Goal: Find specific page/section: Find specific page/section

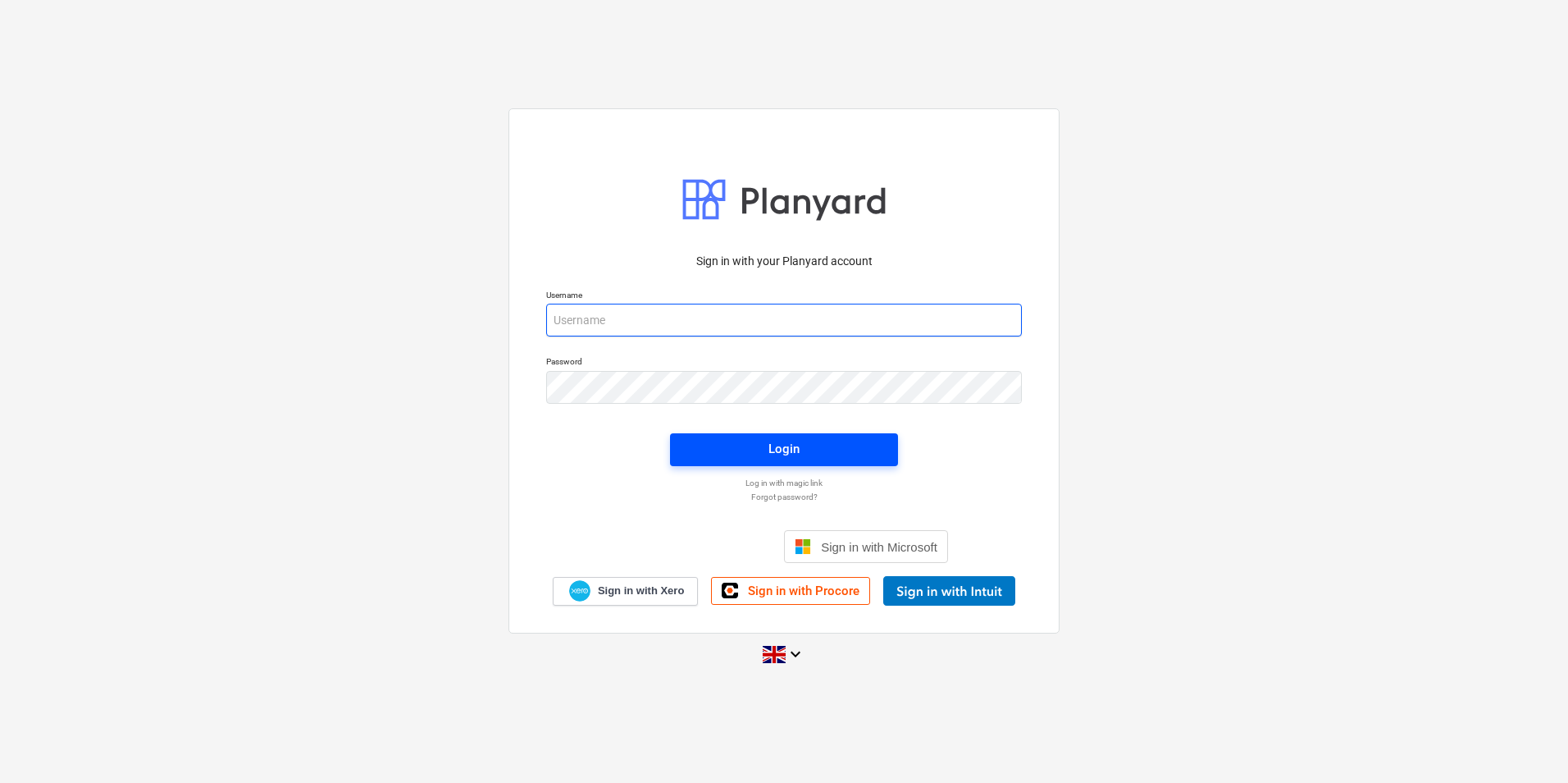
type input "[PERSON_NAME][EMAIL_ADDRESS][PERSON_NAME][DOMAIN_NAME]"
click at [734, 463] on button "Login" at bounding box center [784, 450] width 228 height 33
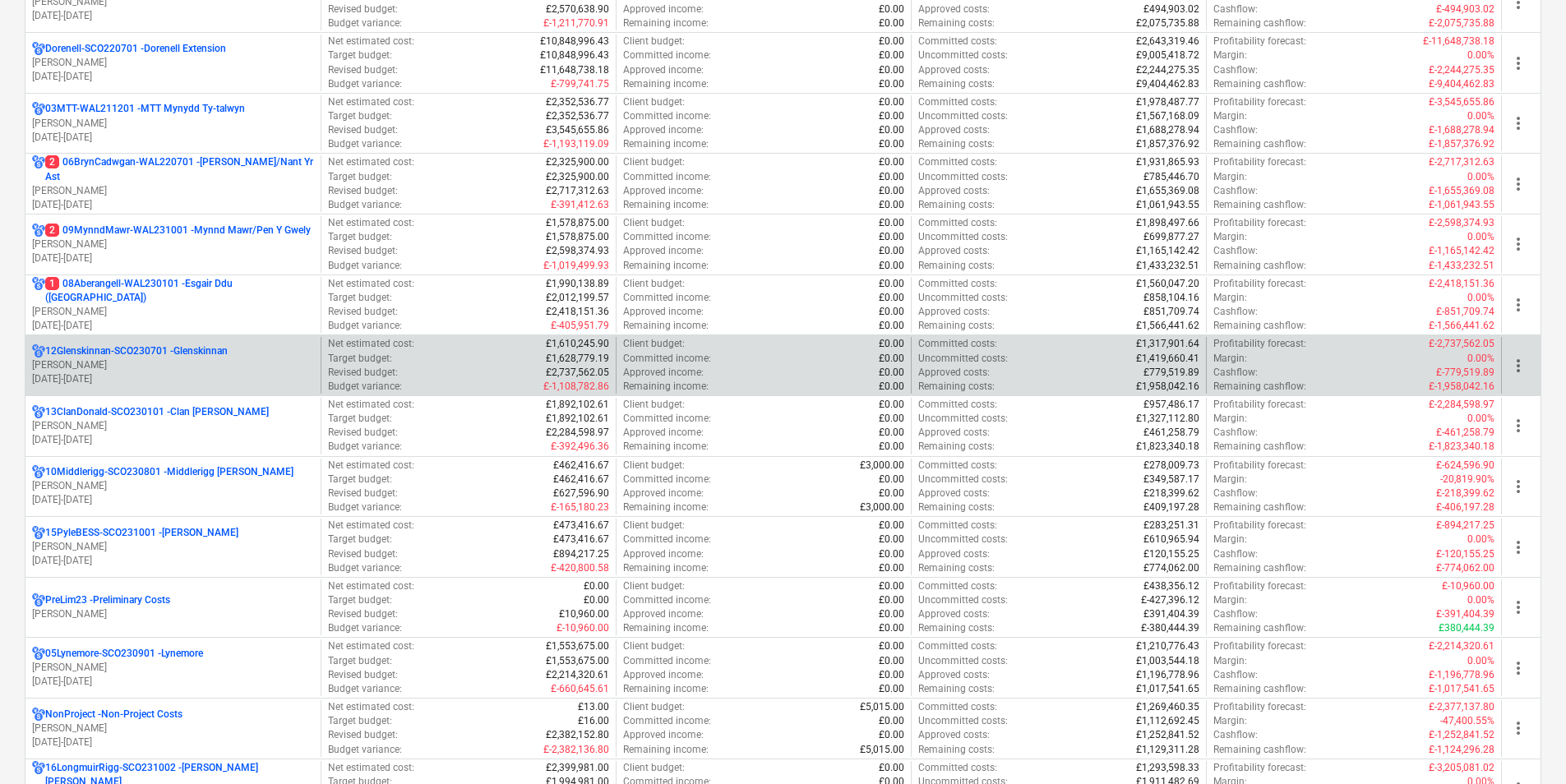
scroll to position [576, 0]
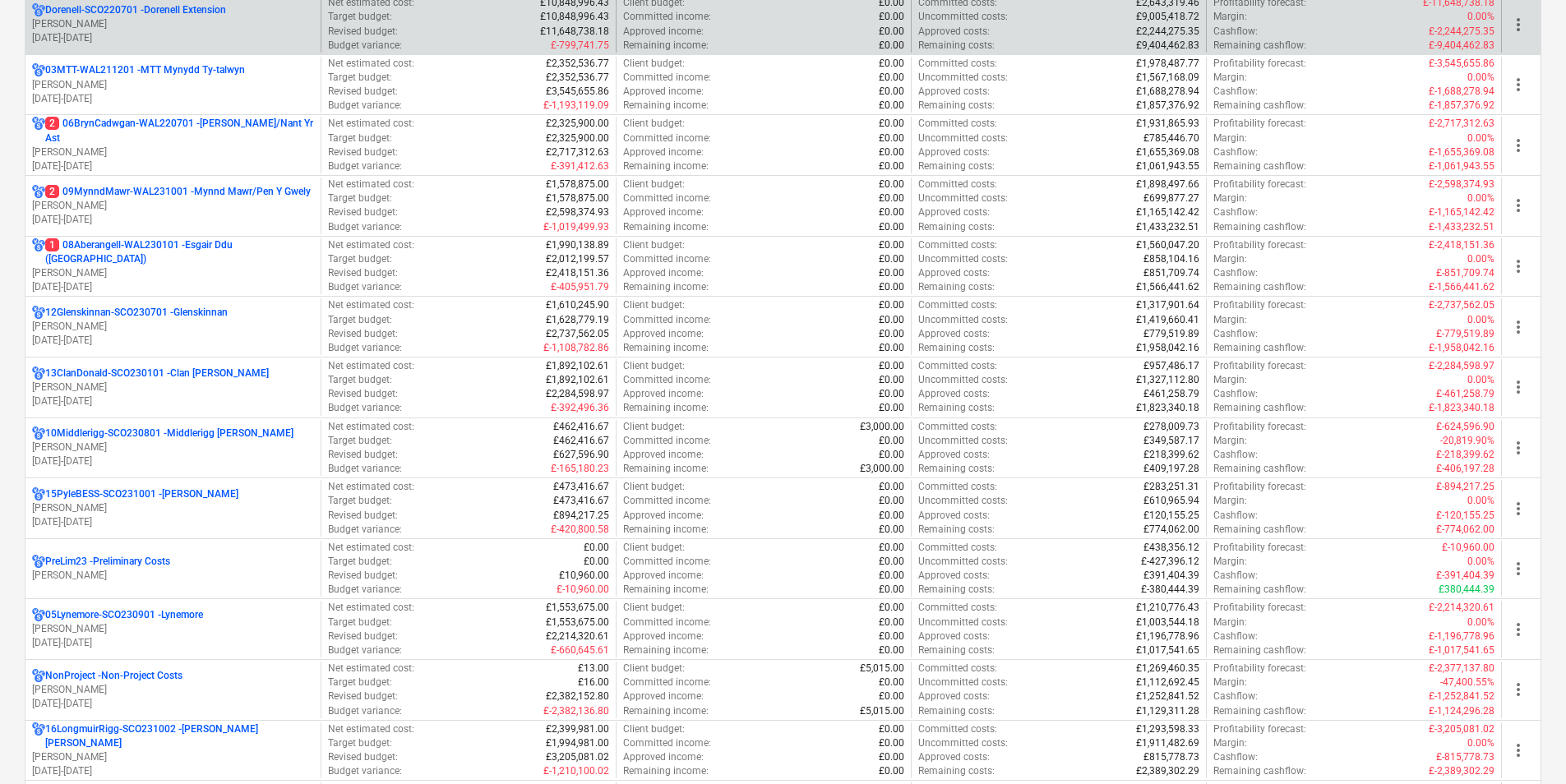
click at [189, 23] on p "[PERSON_NAME]" at bounding box center [172, 24] width 282 height 14
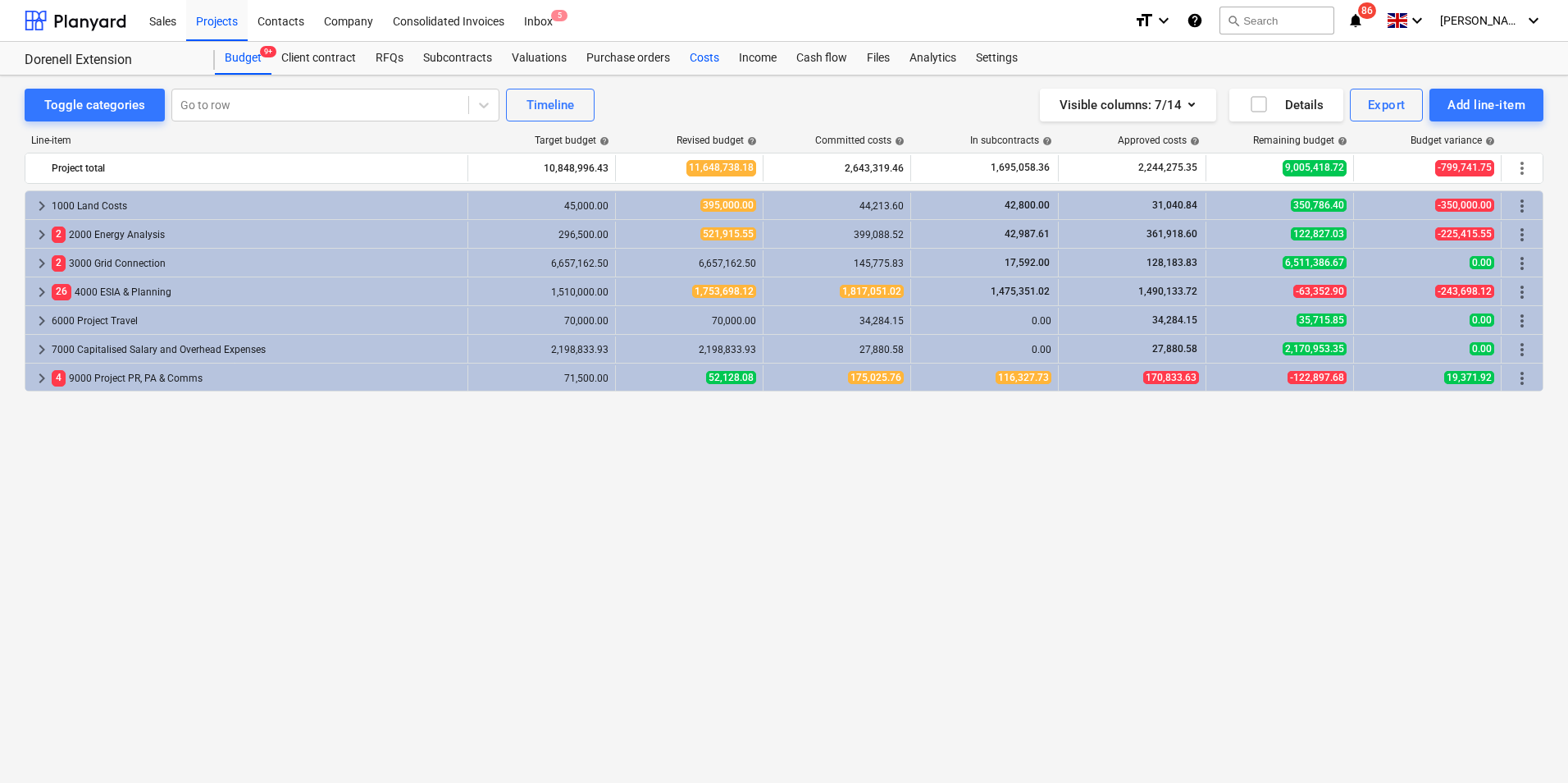
click at [708, 57] on div "Costs" at bounding box center [704, 58] width 49 height 33
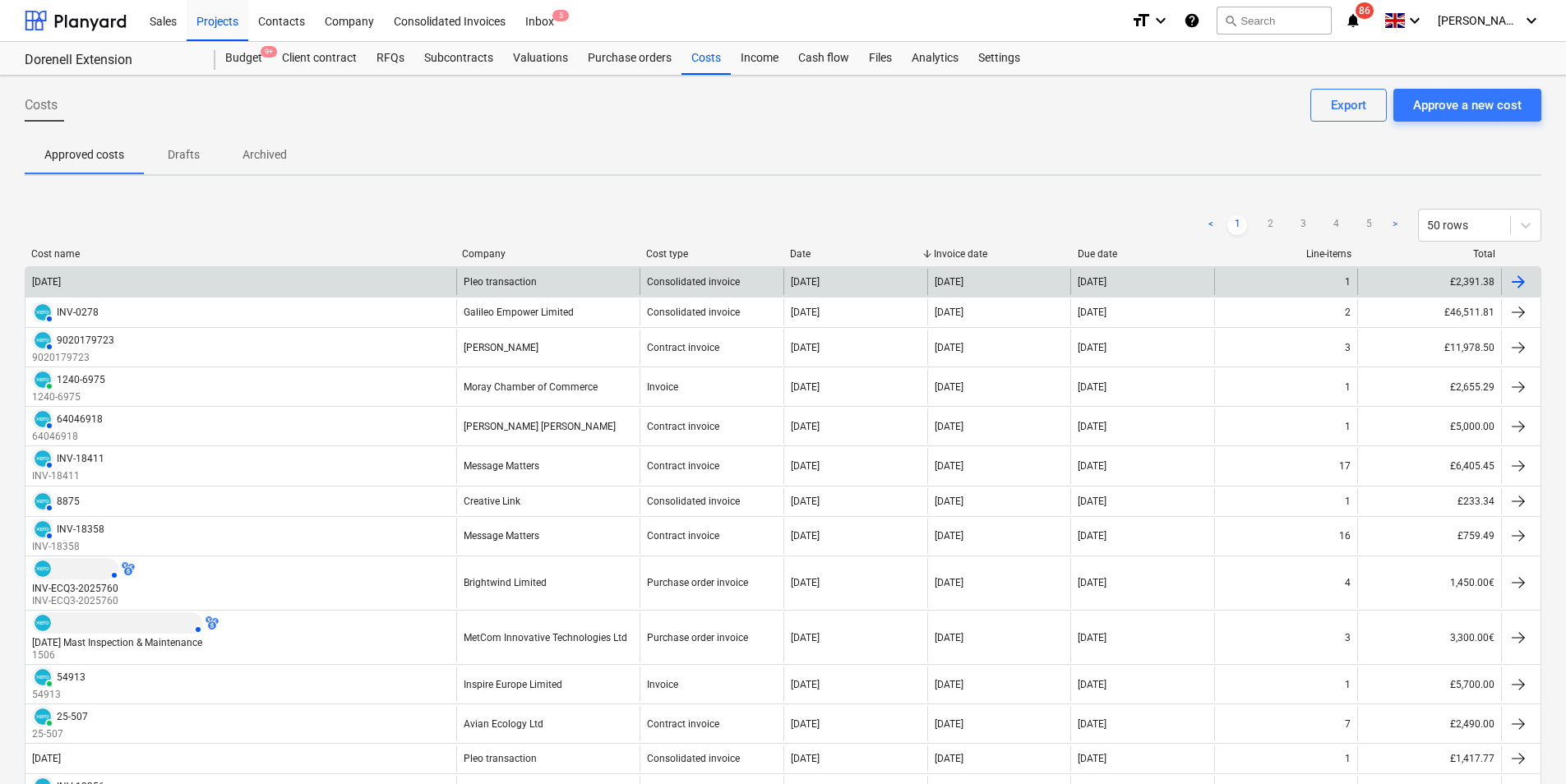
click at [258, 276] on div "[DATE]" at bounding box center [240, 281] width 431 height 26
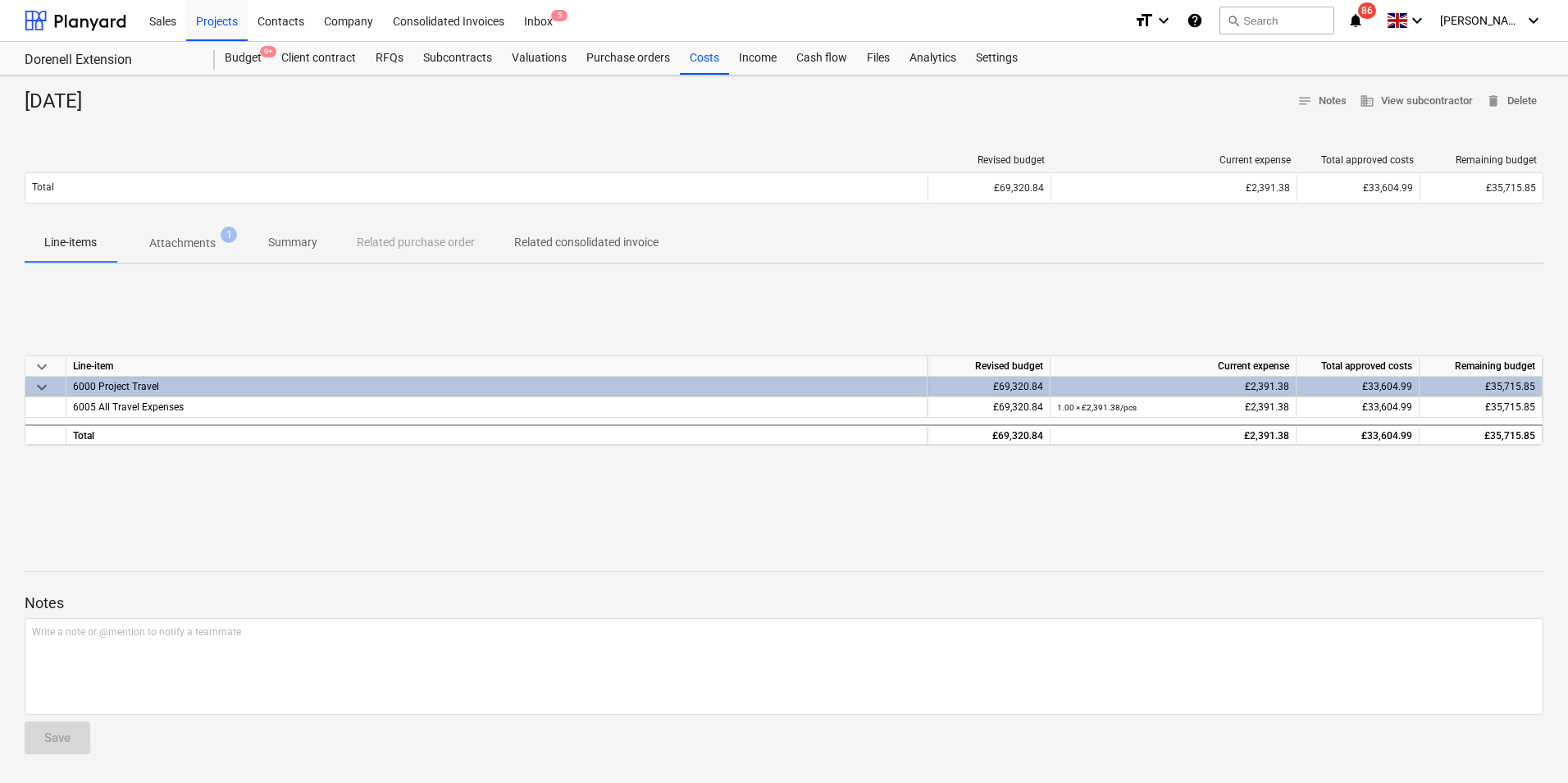
click at [150, 133] on div "[DATE] notes Notes business View subcontractor delete Delete Revised budget Cur…" at bounding box center [784, 428] width 1568 height 707
click at [190, 242] on p "Attachments" at bounding box center [182, 243] width 66 height 17
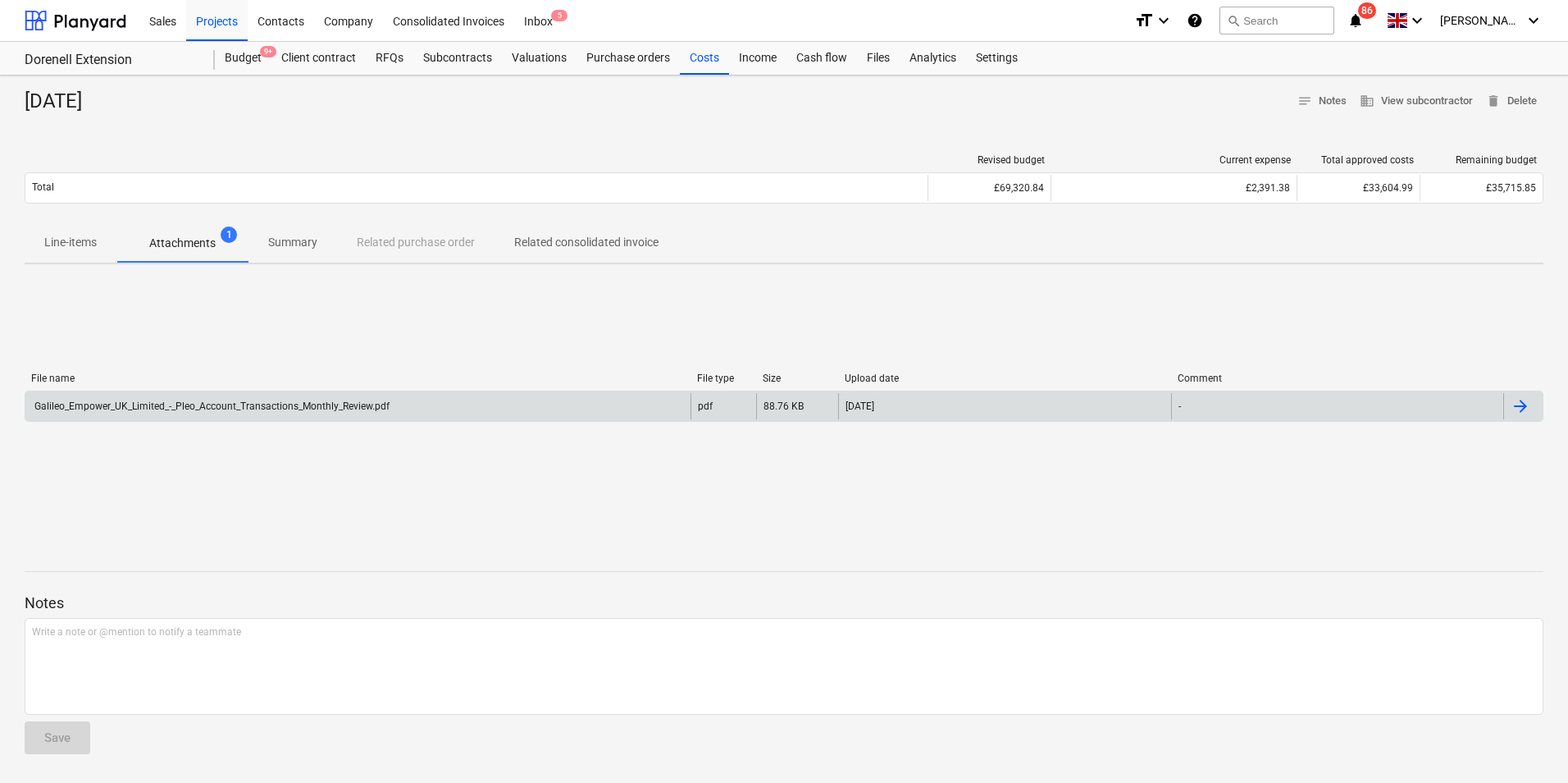
click at [225, 409] on div "Galileo_Empower_UK_Limited_-_Pleo_Account_Transactions_Monthly_Review.pdf" at bounding box center [210, 406] width 357 height 12
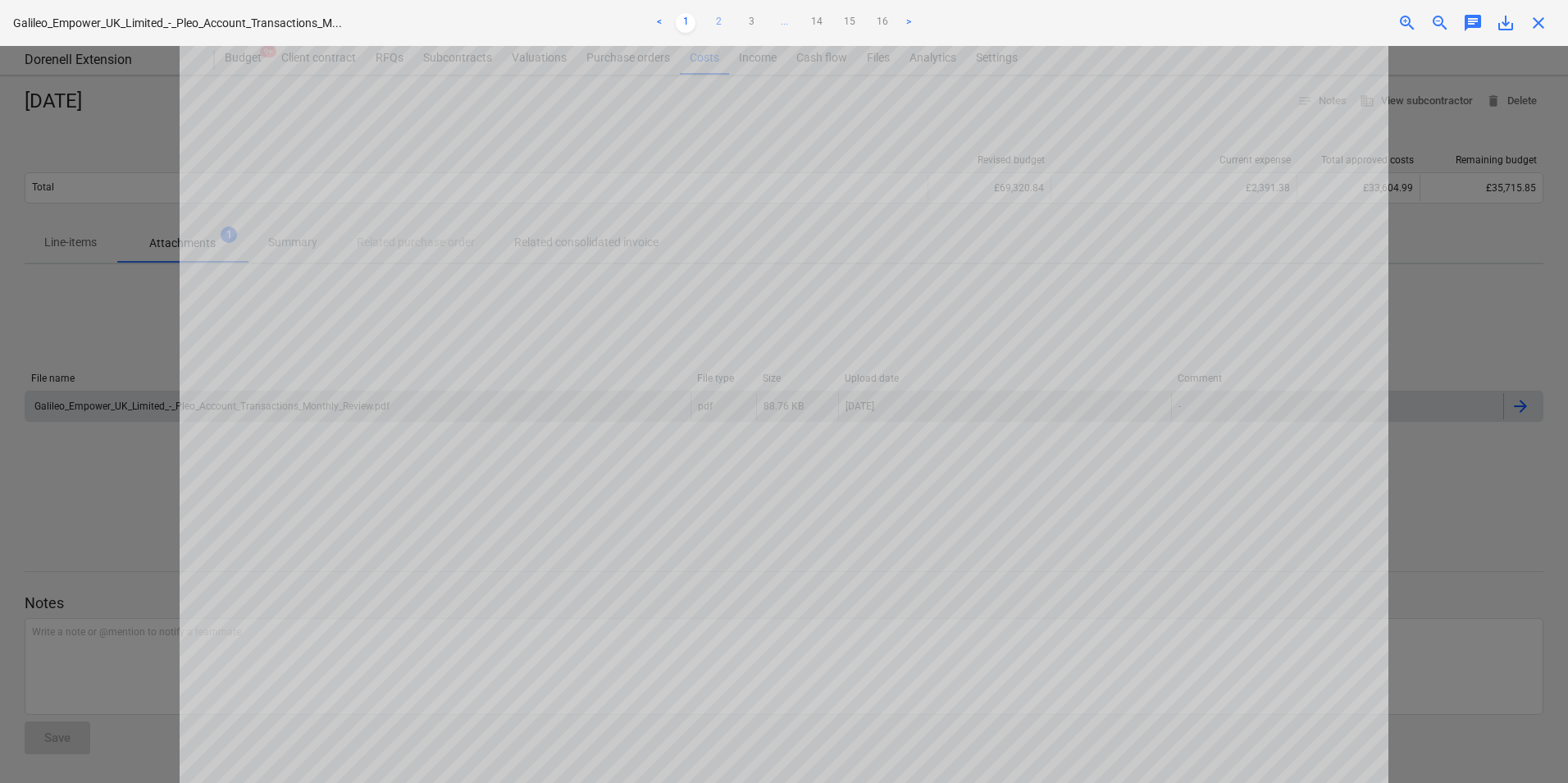
click at [713, 22] on link "2" at bounding box center [718, 24] width 20 height 20
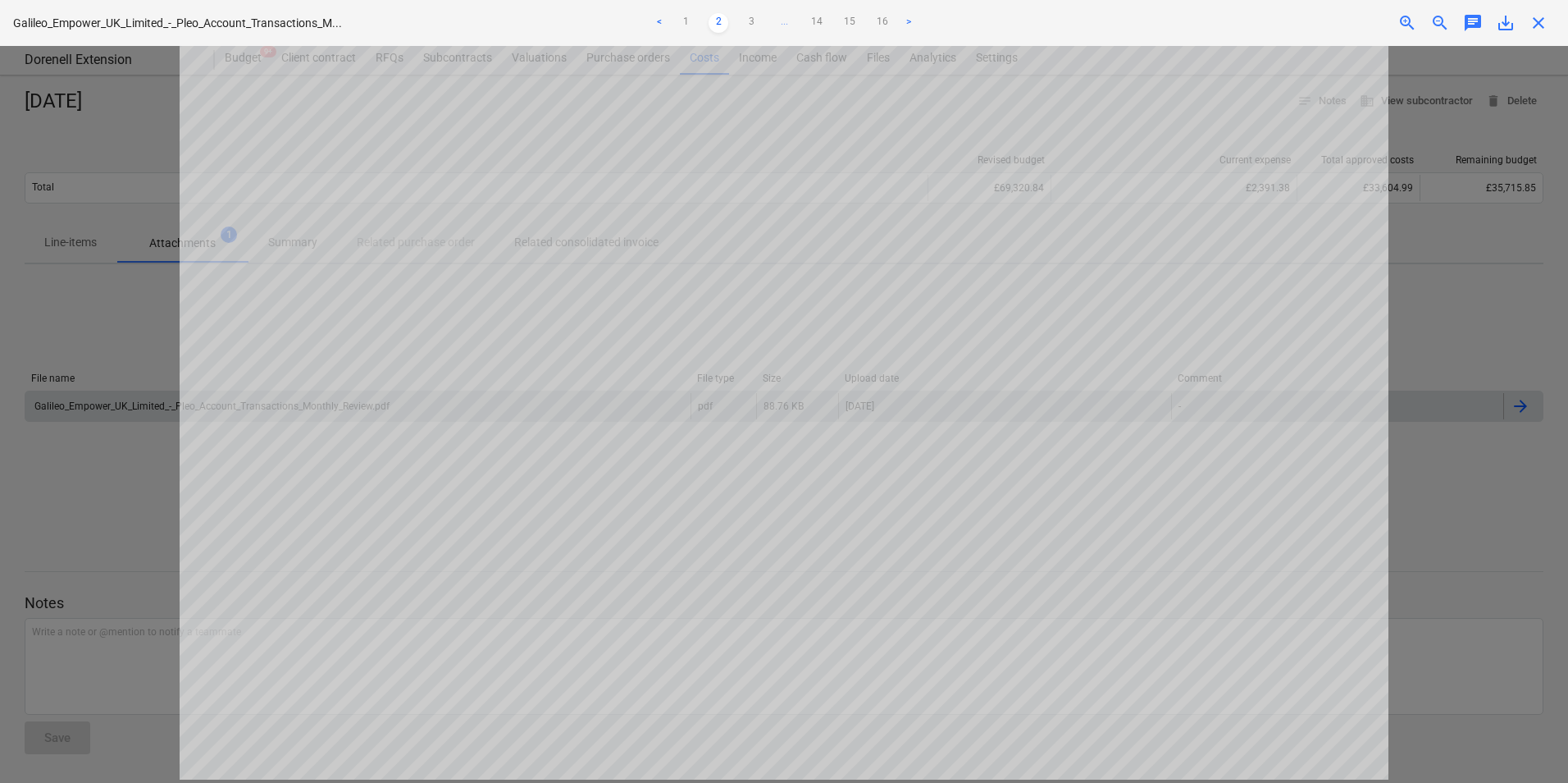
scroll to position [40, 0]
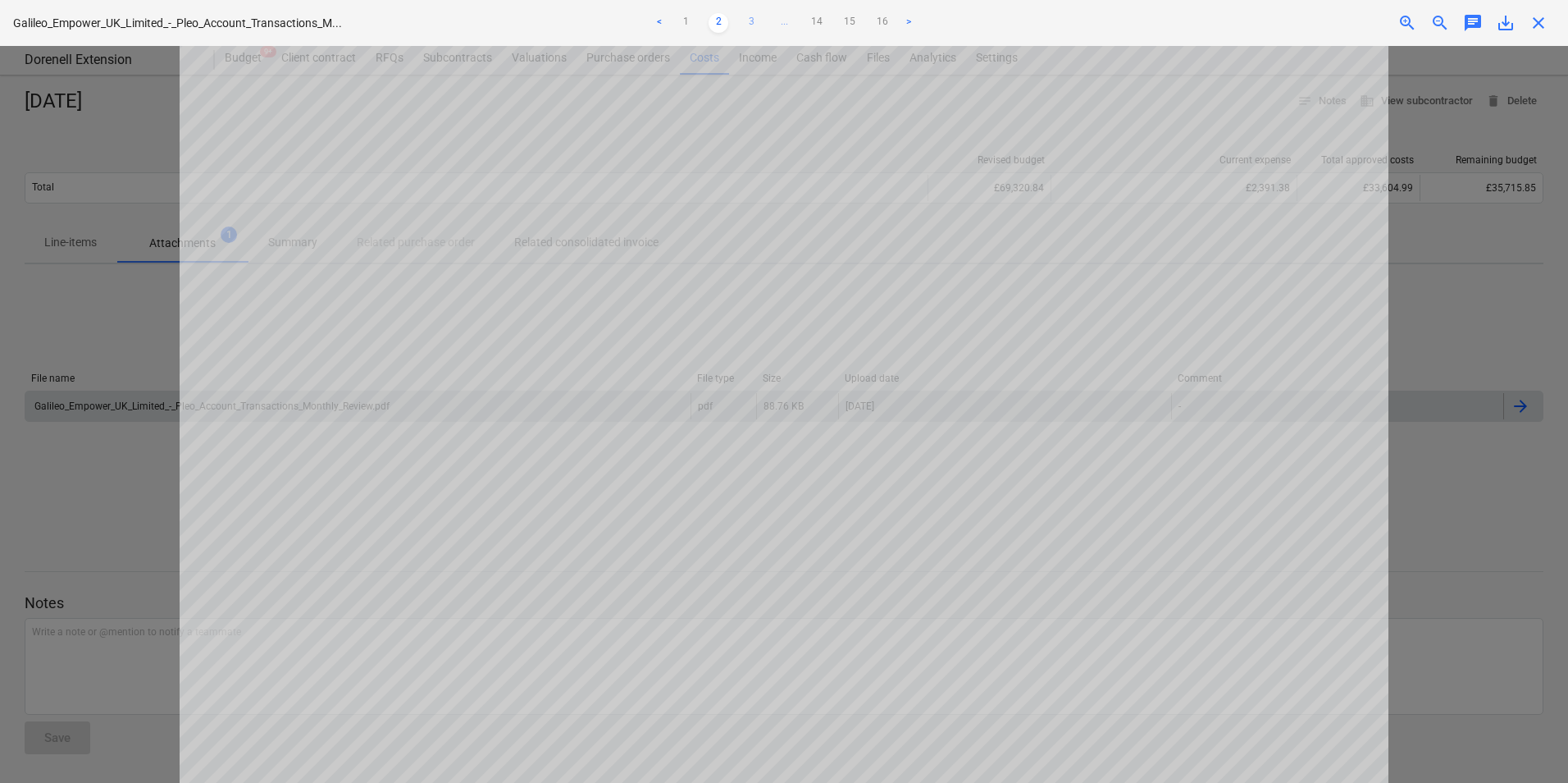
click at [750, 16] on link "3" at bounding box center [751, 24] width 20 height 20
click at [698, 18] on link "2" at bounding box center [702, 24] width 20 height 20
click at [750, 22] on link "3" at bounding box center [751, 24] width 20 height 20
click at [766, 21] on link "4" at bounding box center [768, 24] width 20 height 20
click at [793, 19] on link "5" at bounding box center [784, 24] width 20 height 20
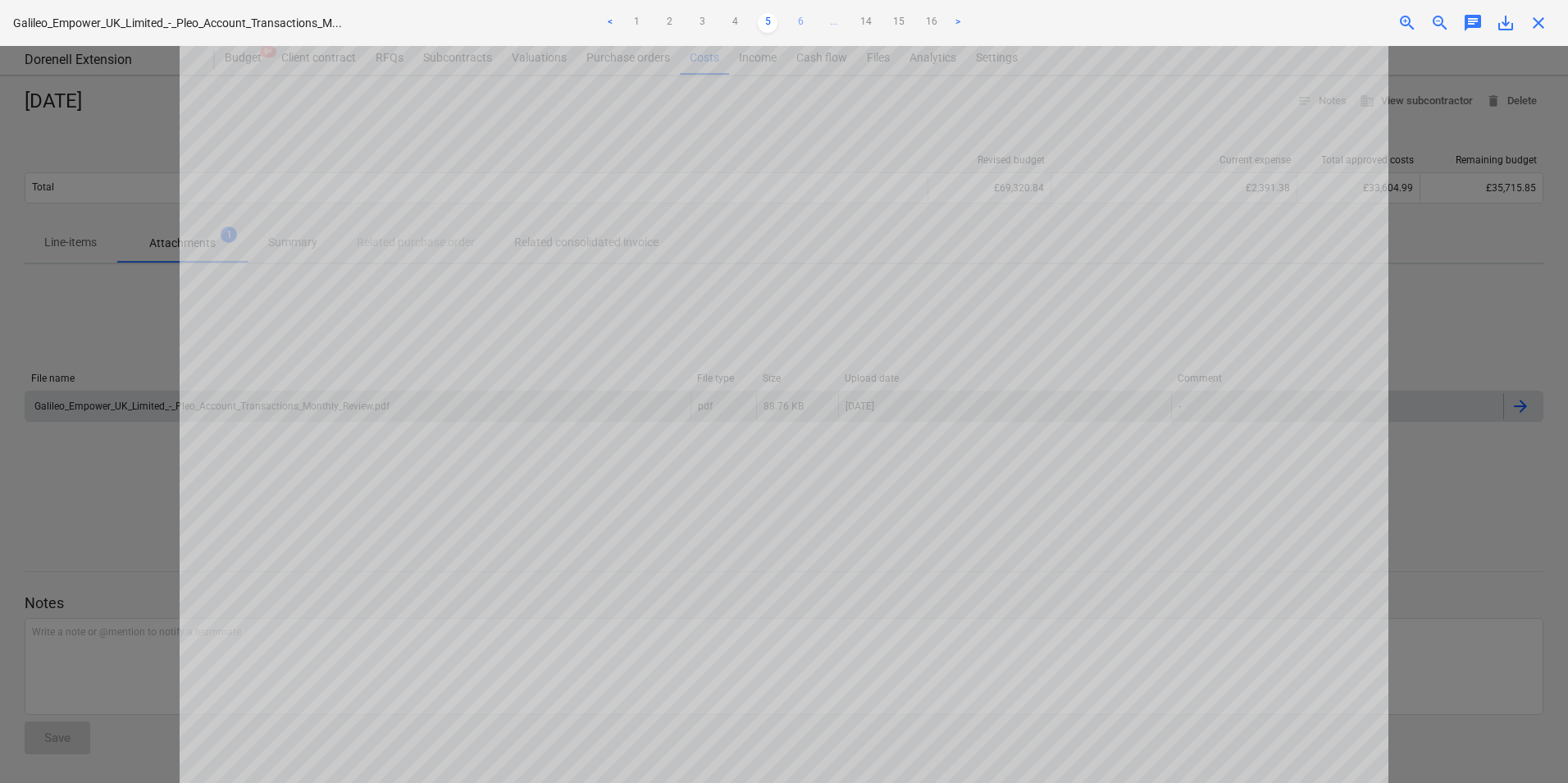
click at [804, 22] on link "6" at bounding box center [801, 24] width 20 height 20
click at [811, 18] on link "7" at bounding box center [817, 24] width 20 height 20
click at [812, 22] on link "8" at bounding box center [817, 24] width 20 height 20
click at [813, 24] on link "9" at bounding box center [817, 24] width 20 height 20
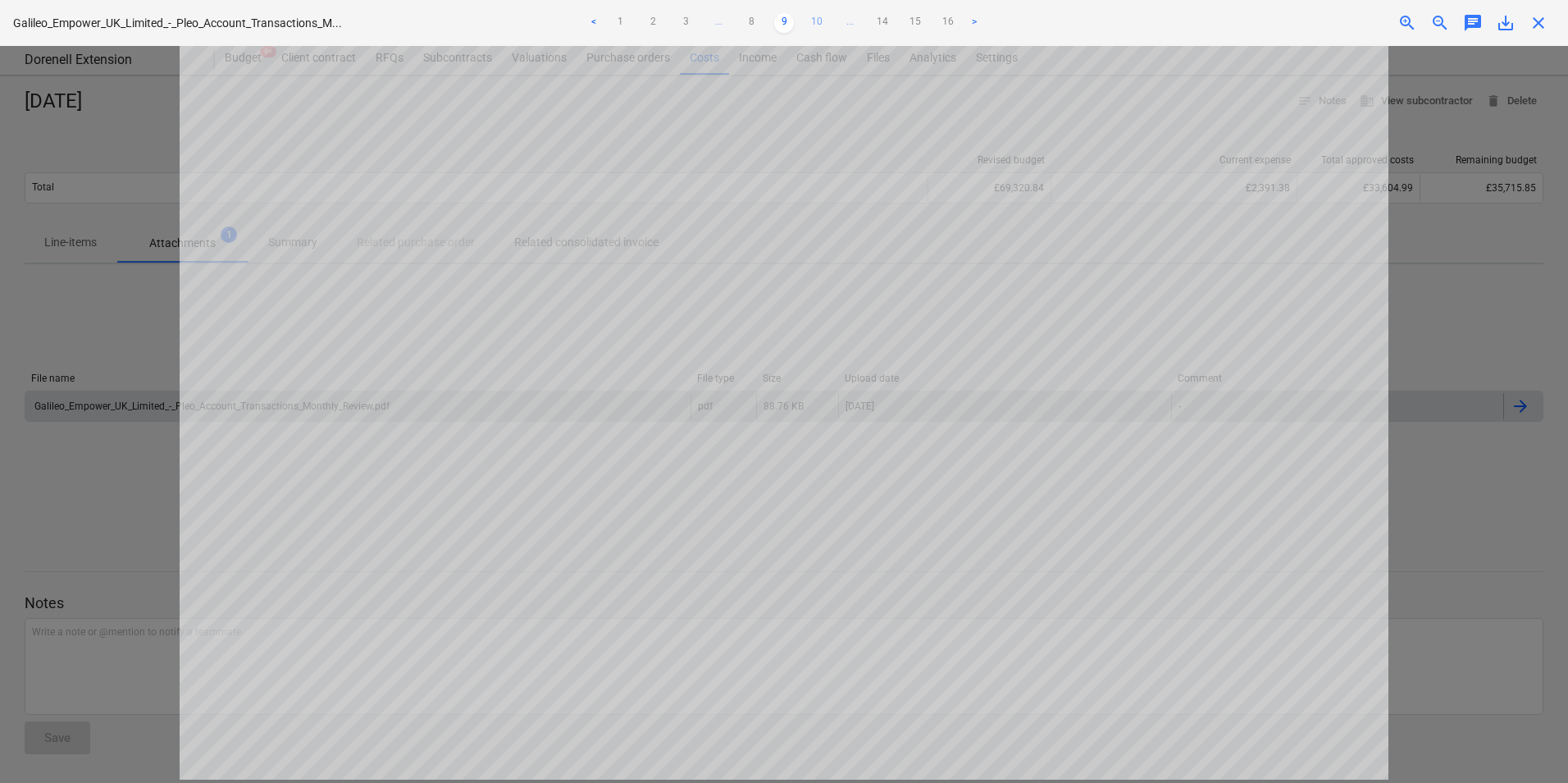
click at [824, 24] on link "10" at bounding box center [817, 24] width 20 height 20
click at [822, 24] on link "11" at bounding box center [817, 24] width 20 height 20
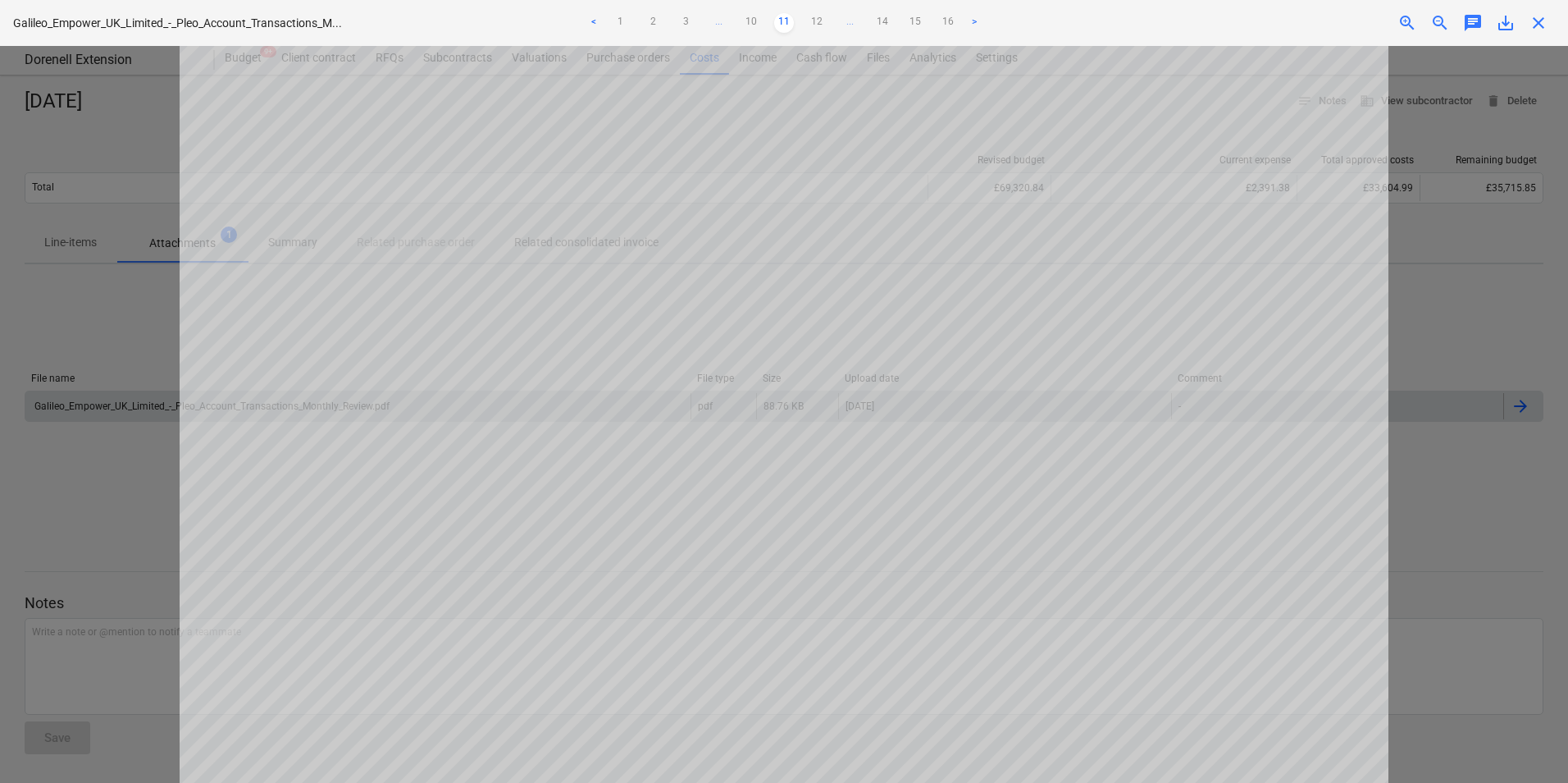
scroll to position [0, 0]
click at [811, 20] on link "12" at bounding box center [817, 24] width 20 height 20
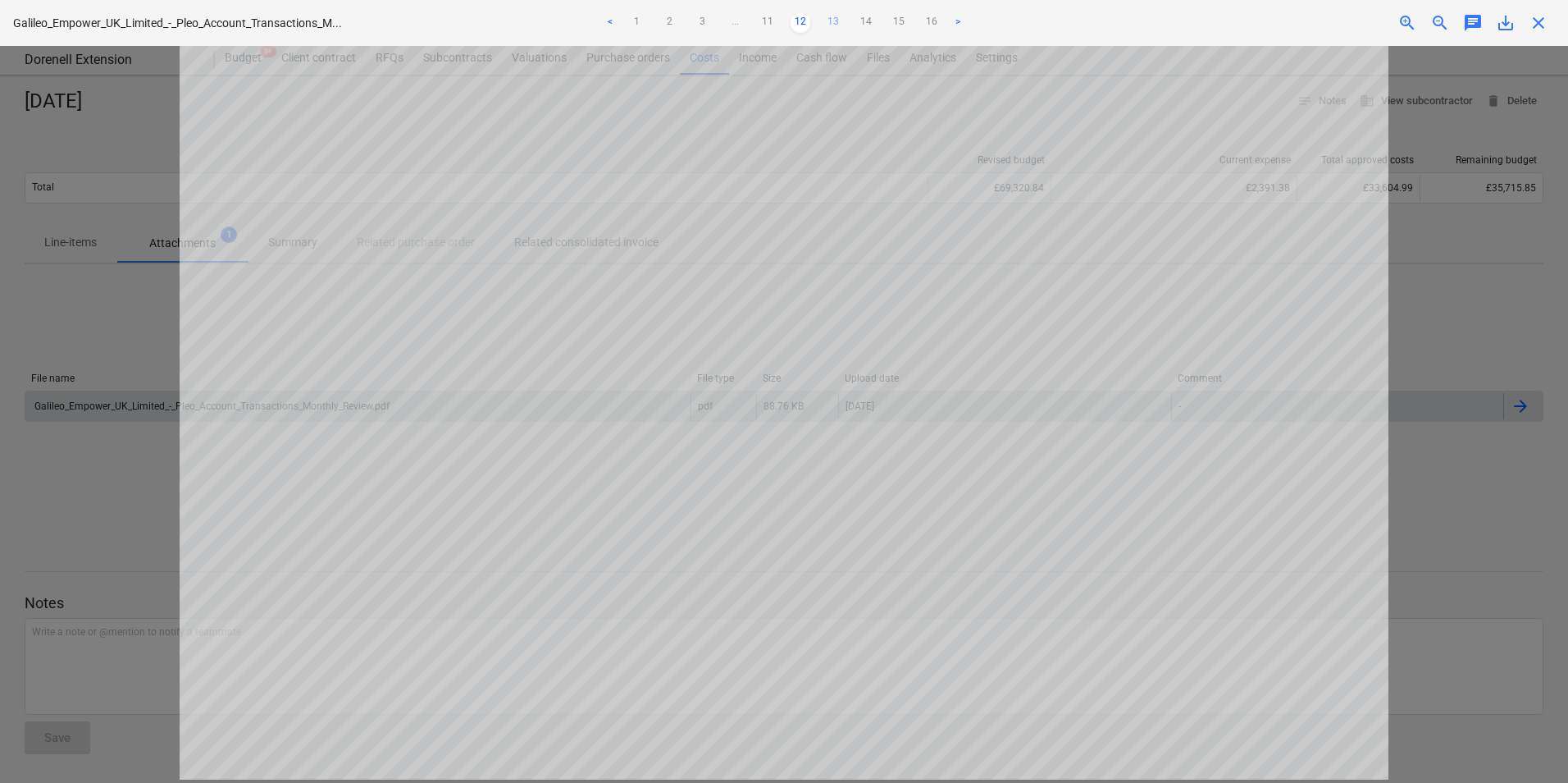
click at [836, 20] on link "13" at bounding box center [833, 24] width 20 height 20
click at [849, 22] on link "14" at bounding box center [850, 24] width 20 height 20
click at [812, 22] on ul "< 1 2 3 ... 13 14 15 16 >" at bounding box center [784, 24] width 514 height 20
click at [806, 20] on link "13" at bounding box center [801, 24] width 20 height 20
click at [845, 22] on link "14" at bounding box center [850, 24] width 20 height 20
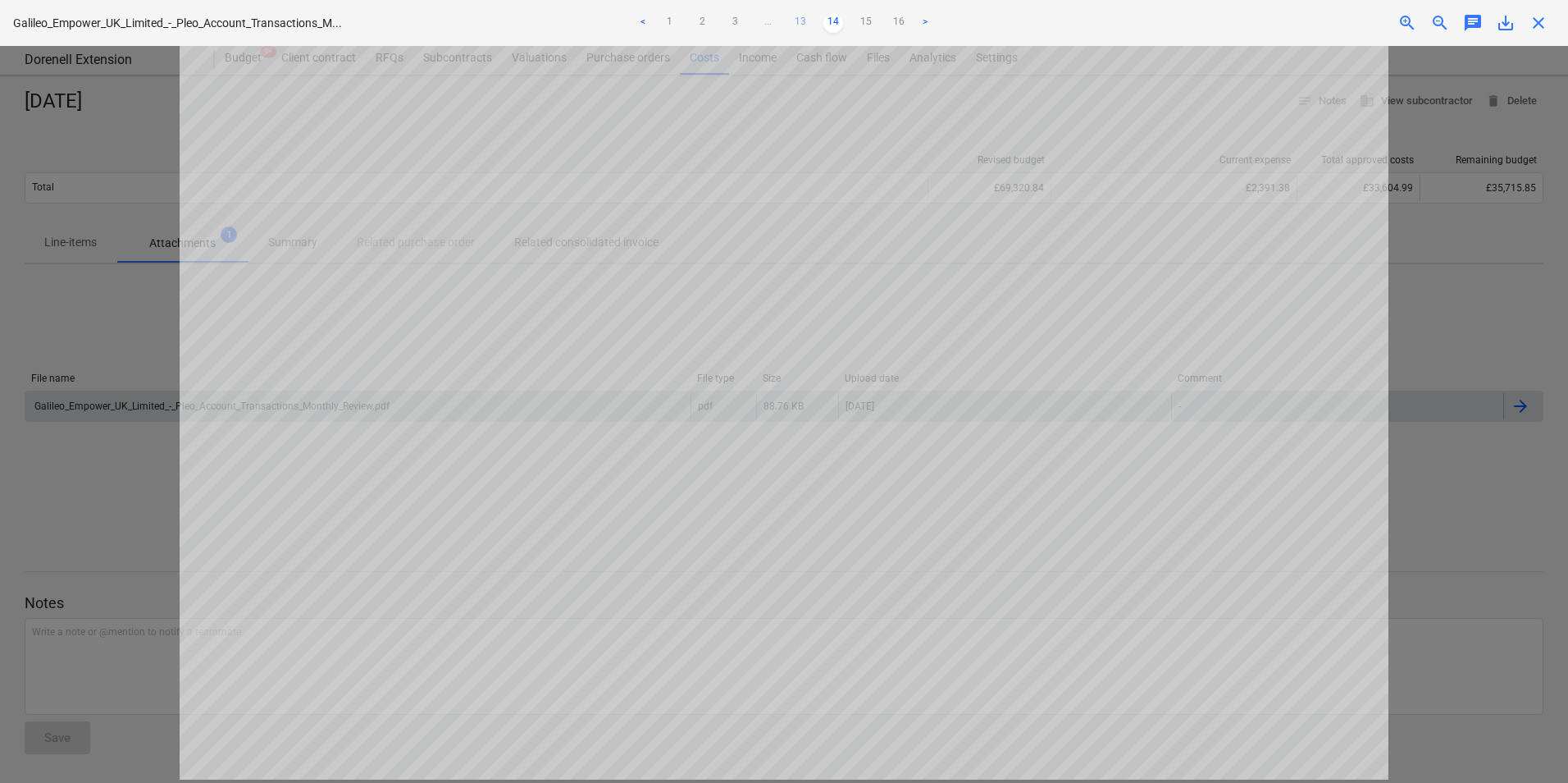
click at [794, 22] on link "13" at bounding box center [801, 24] width 20 height 20
click at [851, 19] on link "14" at bounding box center [850, 24] width 20 height 20
click at [866, 22] on link "15" at bounding box center [866, 24] width 20 height 20
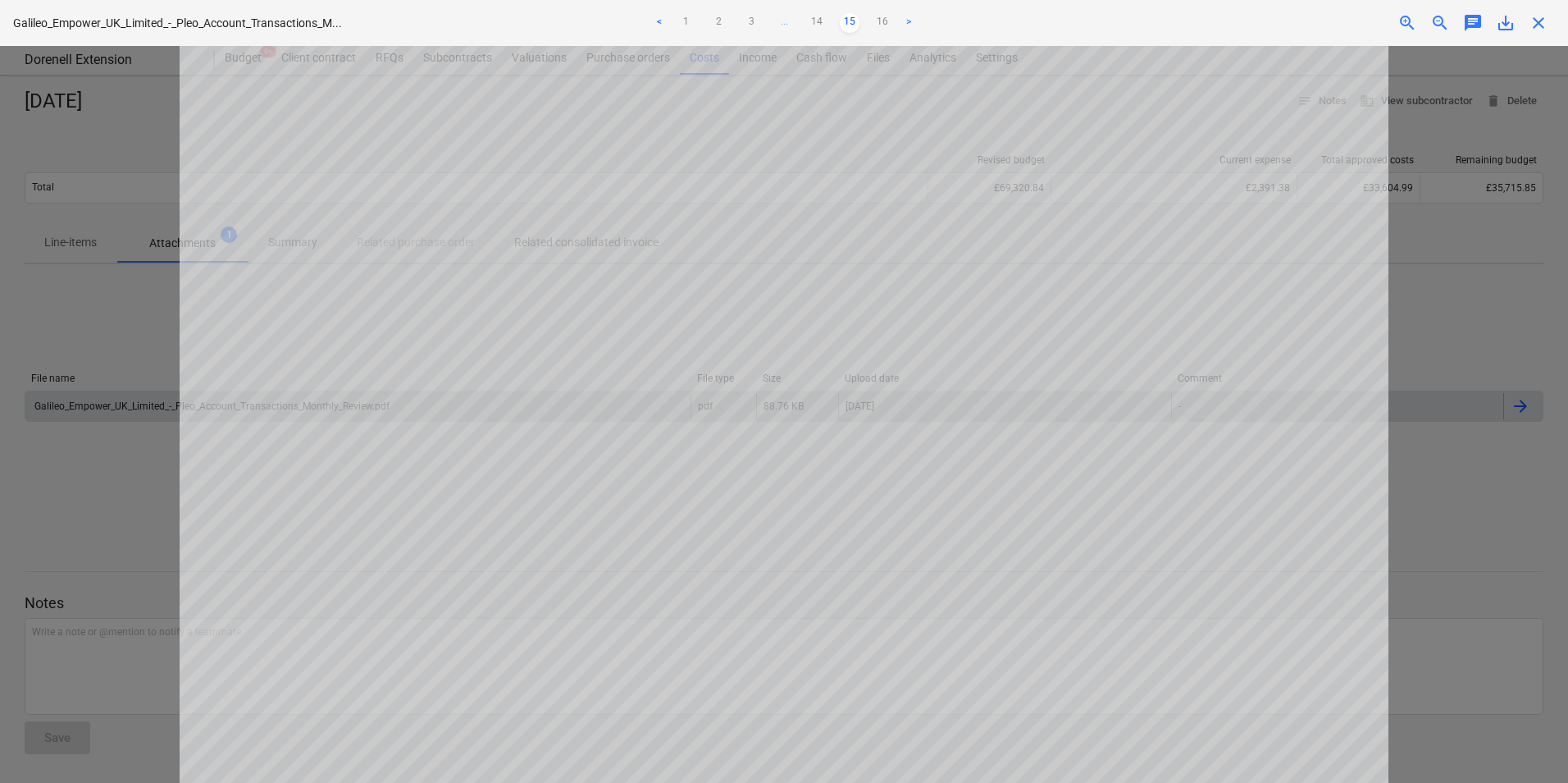
scroll to position [40, 0]
click at [874, 22] on link "16" at bounding box center [883, 24] width 20 height 20
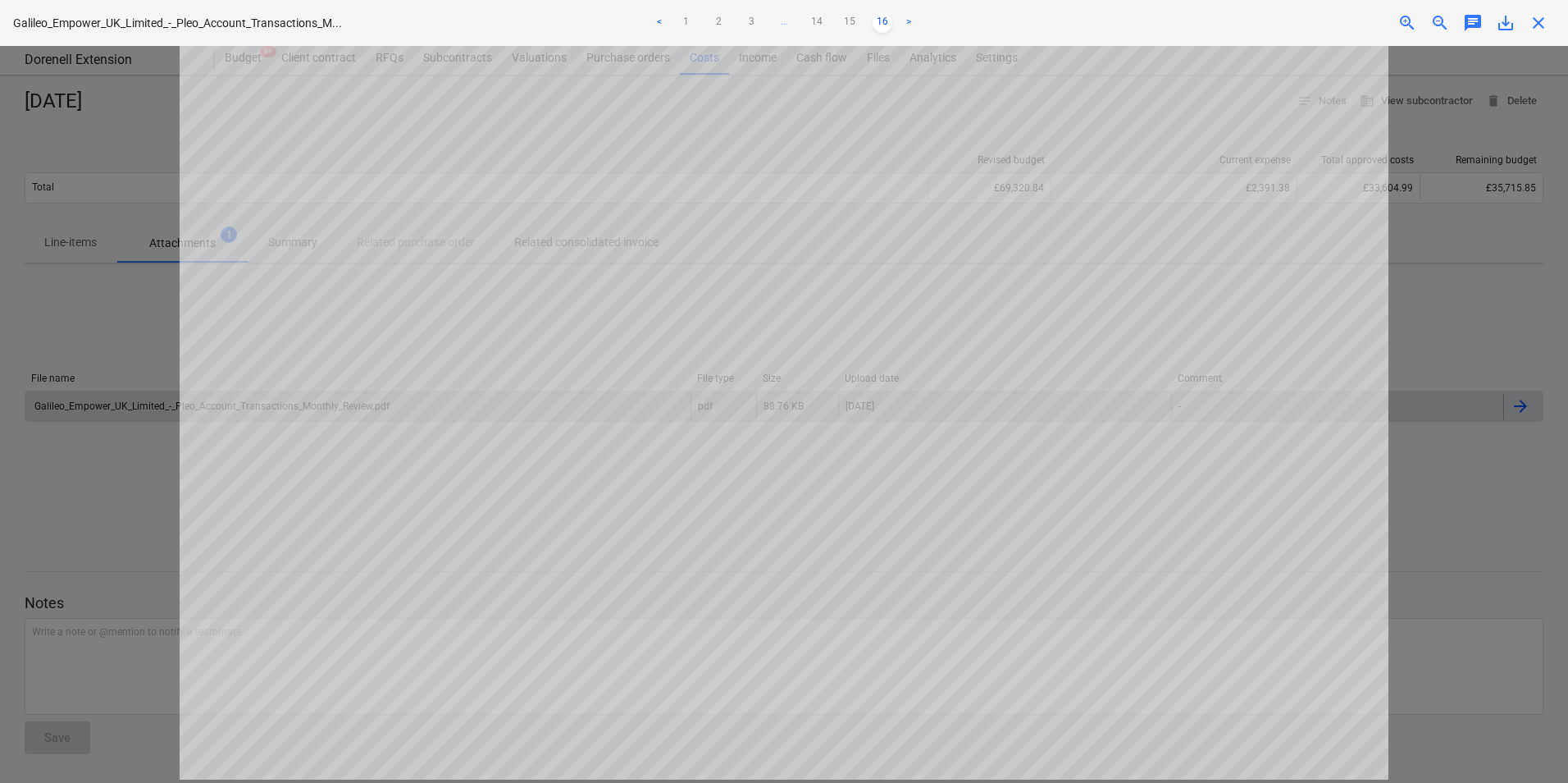
click at [910, 22] on link ">" at bounding box center [909, 24] width 20 height 20
click at [688, 21] on link "1" at bounding box center [686, 24] width 20 height 20
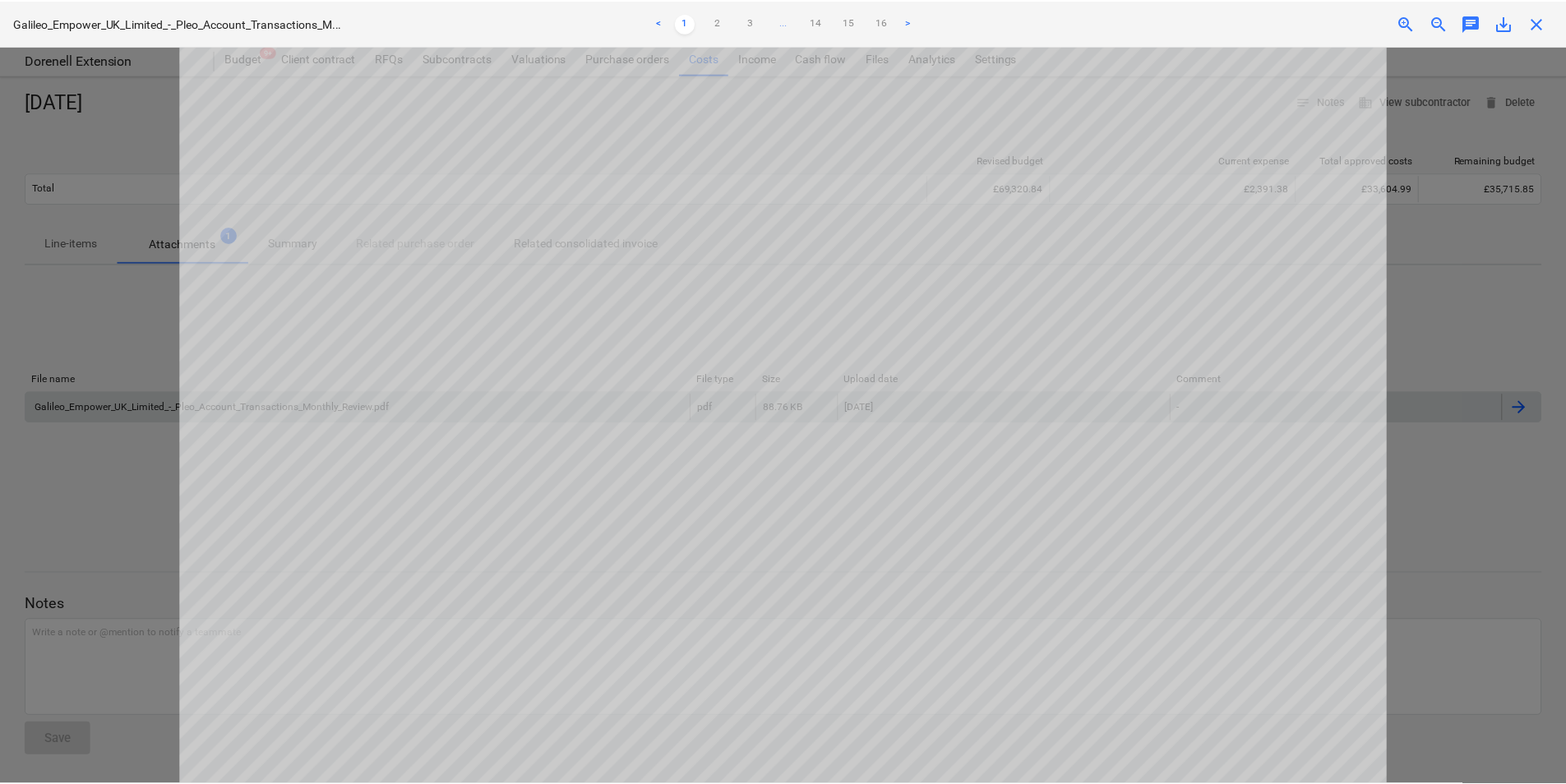
scroll to position [0, 0]
click at [719, 22] on link "2" at bounding box center [720, 24] width 20 height 20
click at [755, 18] on link "3" at bounding box center [753, 24] width 20 height 20
click at [801, 15] on span "..." at bounding box center [802, 24] width 20 height 20
click at [771, 26] on link "5" at bounding box center [770, 24] width 20 height 20
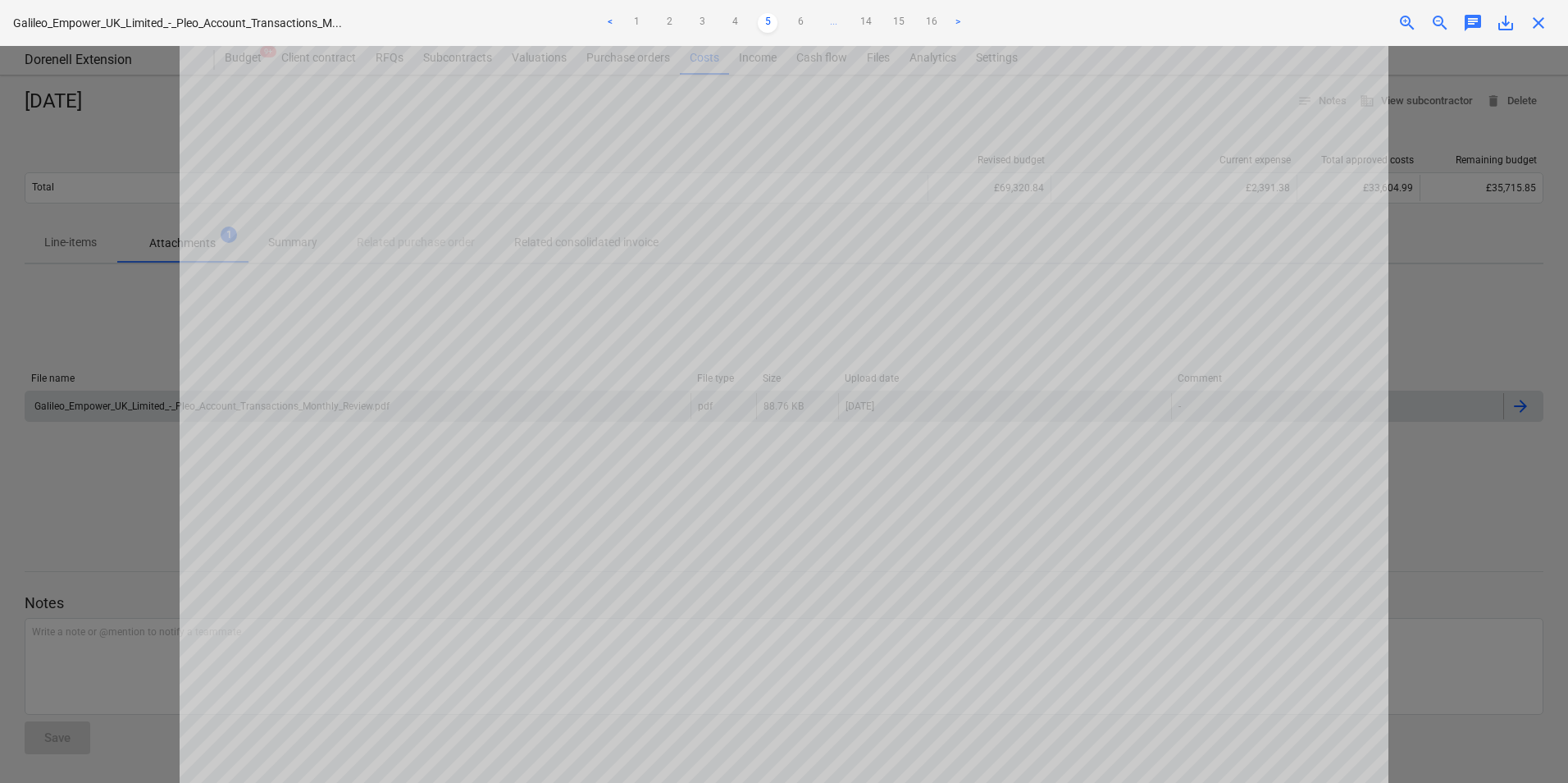
click at [1531, 14] on span "close" at bounding box center [1539, 24] width 20 height 20
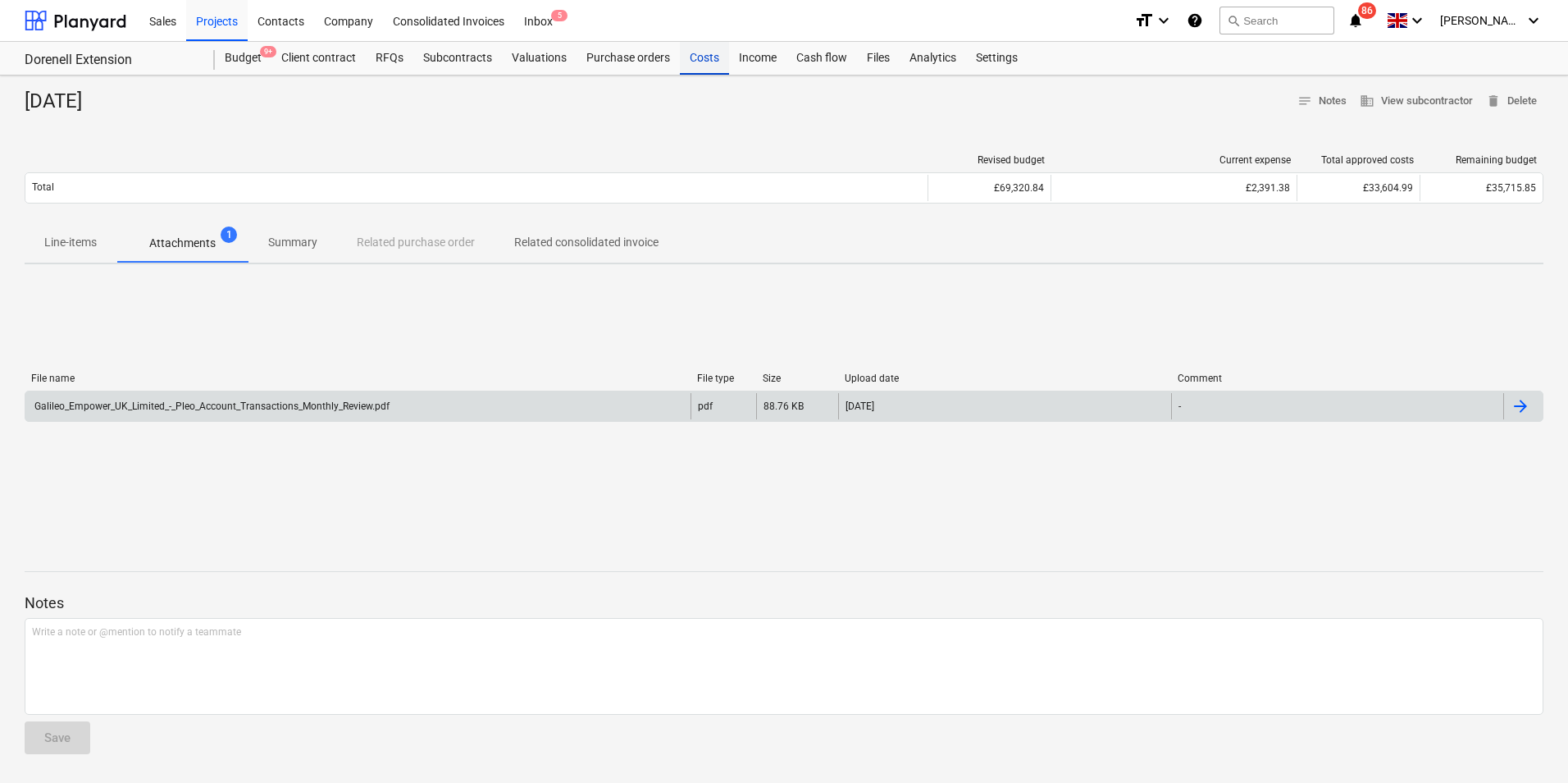
click at [694, 55] on div "Costs" at bounding box center [704, 58] width 49 height 33
